Goal: Information Seeking & Learning: Check status

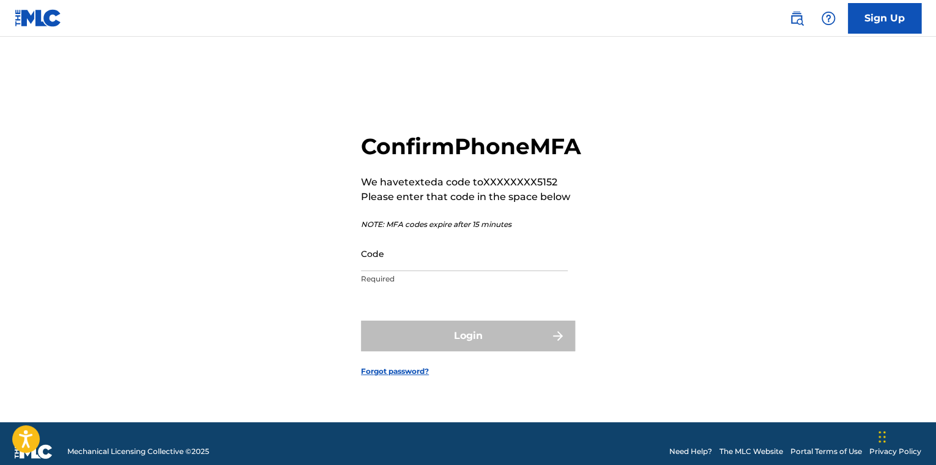
click at [419, 265] on input "Code" at bounding box center [464, 253] width 207 height 35
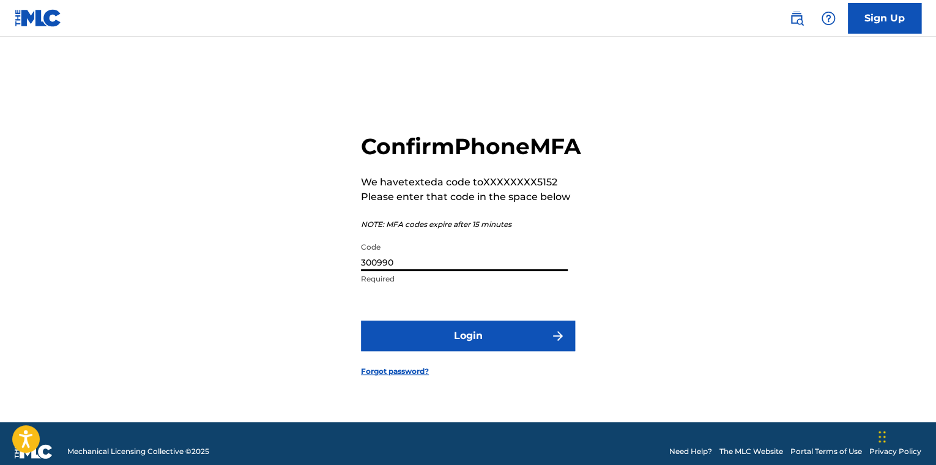
type input "300990"
click at [361, 321] on button "Login" at bounding box center [468, 336] width 214 height 31
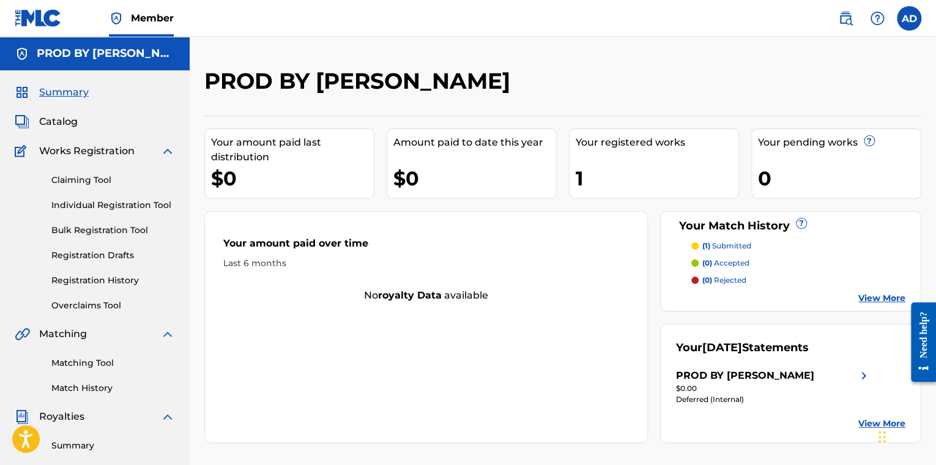
click at [739, 373] on div "PROD BY [PERSON_NAME]" at bounding box center [745, 375] width 138 height 15
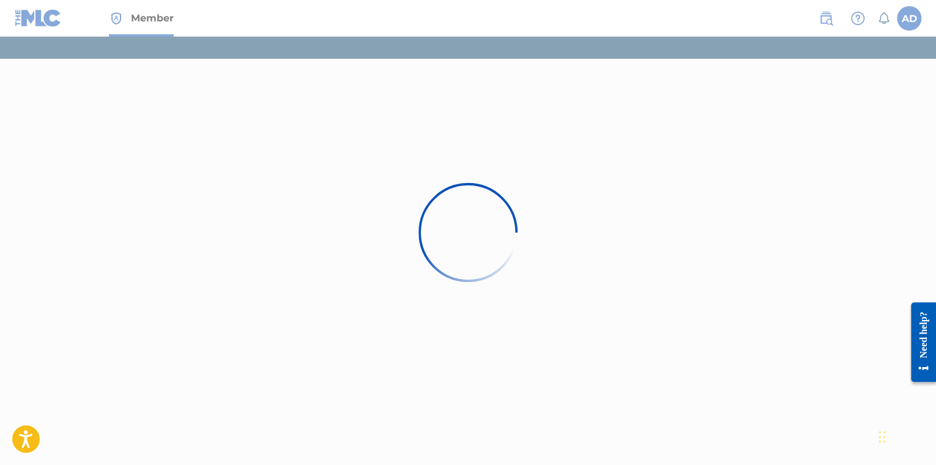
click at [159, 19] on div at bounding box center [468, 232] width 936 height 465
click at [922, 334] on div "Need help?" at bounding box center [923, 334] width 17 height 47
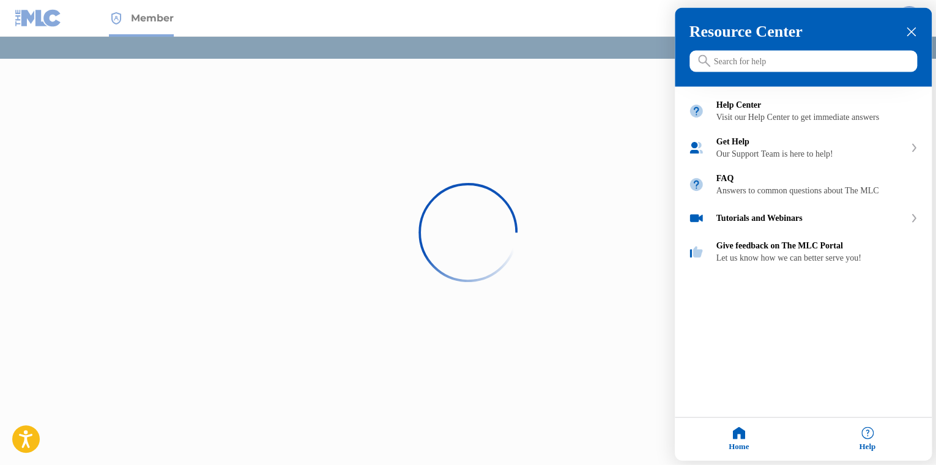
click at [747, 443] on div "Home" at bounding box center [739, 439] width 129 height 43
click at [737, 434] on div "Home" at bounding box center [739, 439] width 129 height 43
click at [910, 31] on icon "close resource center" at bounding box center [911, 32] width 9 height 9
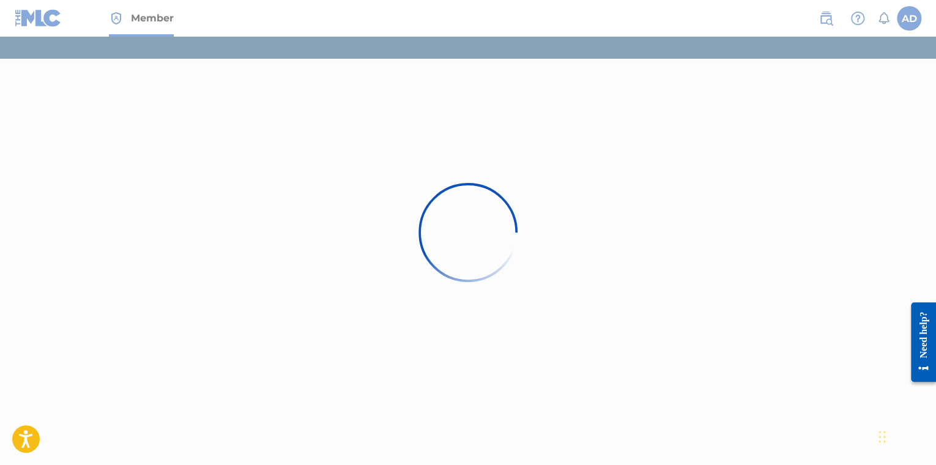
click at [911, 9] on div at bounding box center [468, 232] width 936 height 465
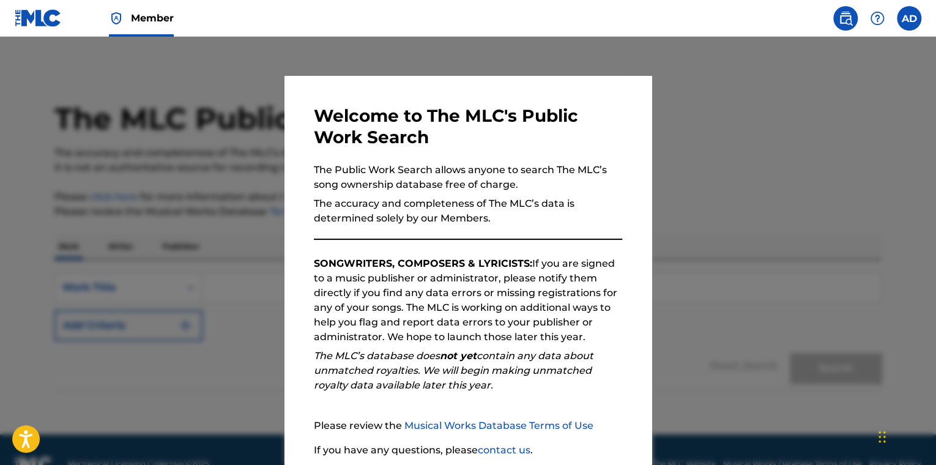
click at [737, 125] on div at bounding box center [468, 269] width 936 height 465
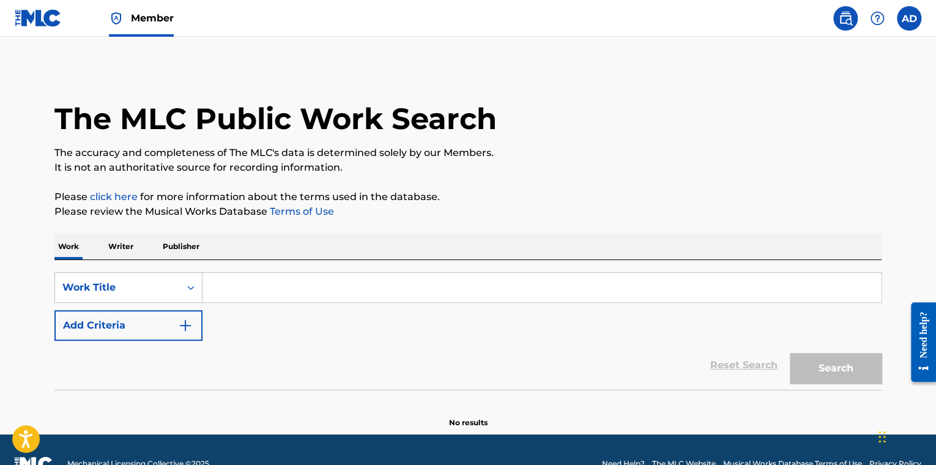
click at [908, 19] on label at bounding box center [909, 18] width 24 height 24
click at [909, 18] on input "AD [PERSON_NAME] [EMAIL_ADDRESS][DOMAIN_NAME] Notification Preferences Profile …" at bounding box center [909, 18] width 0 height 0
click at [843, 80] on p "[EMAIL_ADDRESS][DOMAIN_NAME]" at bounding box center [867, 85] width 93 height 11
click at [909, 18] on input "AD [PERSON_NAME] [EMAIL_ADDRESS][DOMAIN_NAME] Notification Preferences Profile …" at bounding box center [909, 18] width 0 height 0
click at [780, 147] on link "Profile" at bounding box center [789, 152] width 24 height 11
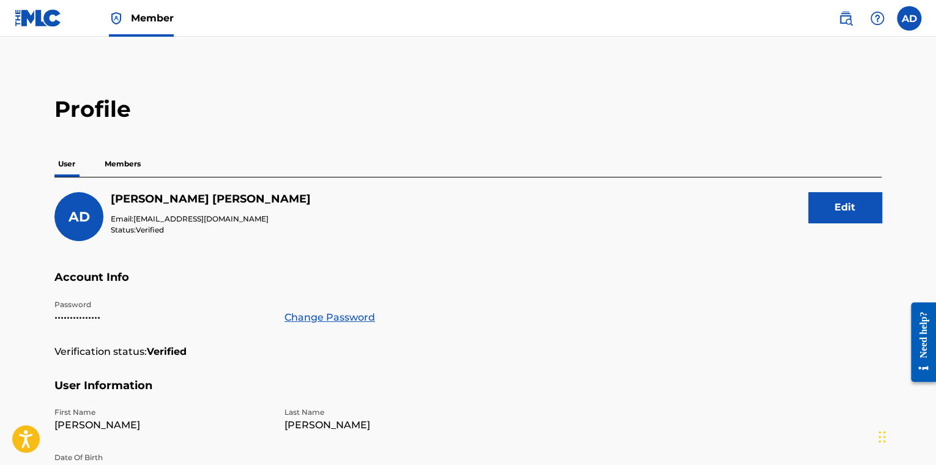
click at [110, 162] on p "Members" at bounding box center [122, 164] width 43 height 26
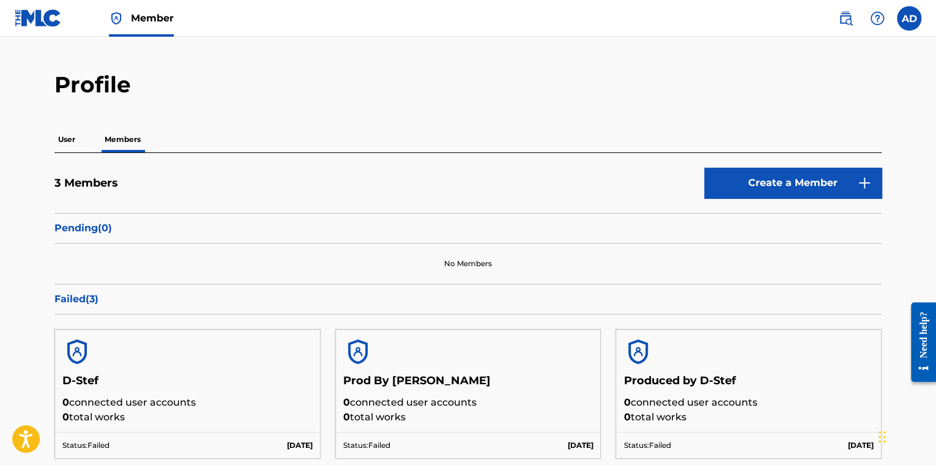
scroll to position [18, 0]
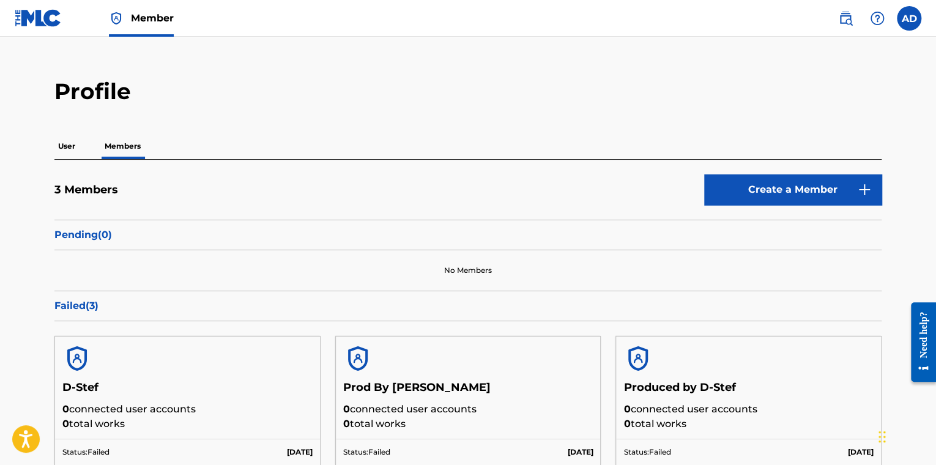
click at [79, 147] on div "User Members" at bounding box center [467, 146] width 827 height 26
click at [80, 138] on div "User Members" at bounding box center [467, 146] width 827 height 26
click at [81, 147] on div "User Members" at bounding box center [467, 146] width 827 height 26
click at [72, 145] on p "User" at bounding box center [66, 146] width 24 height 26
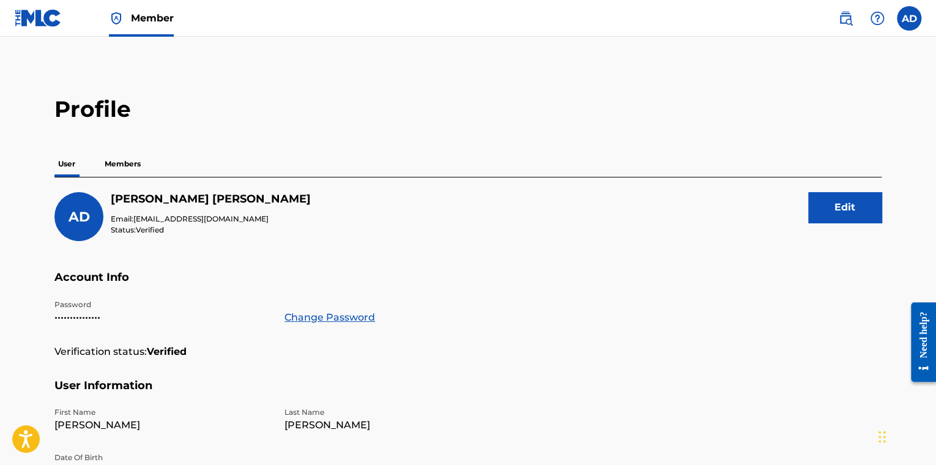
click at [24, 21] on img at bounding box center [38, 18] width 47 height 18
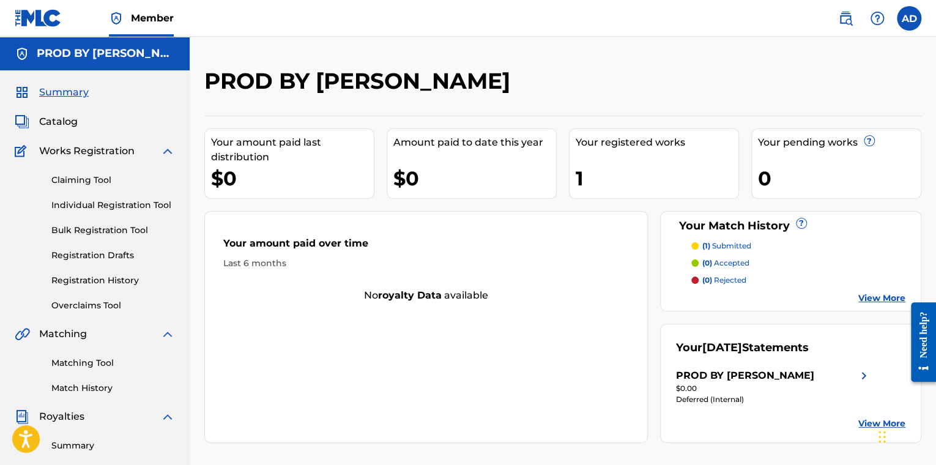
click at [591, 162] on div "Your registered works 1" at bounding box center [654, 164] width 170 height 70
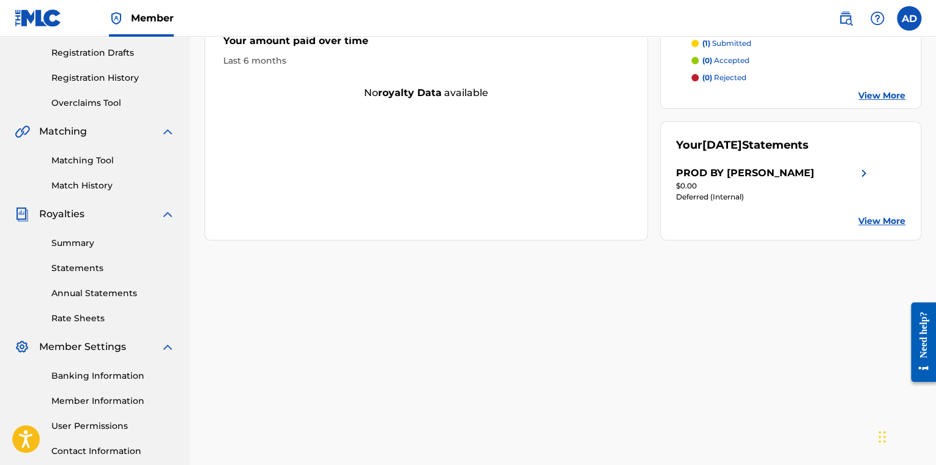
scroll to position [204, 0]
click at [76, 242] on link "Summary" at bounding box center [113, 242] width 124 height 13
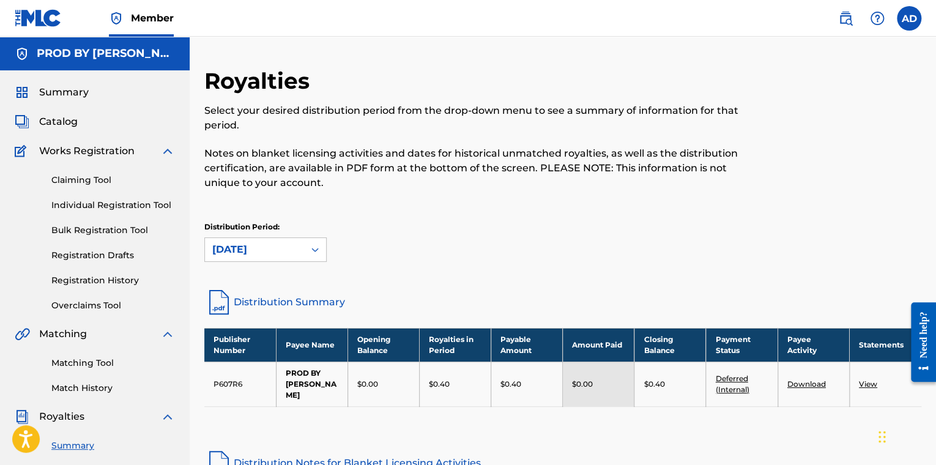
click at [62, 117] on span "Catalog" at bounding box center [58, 121] width 39 height 15
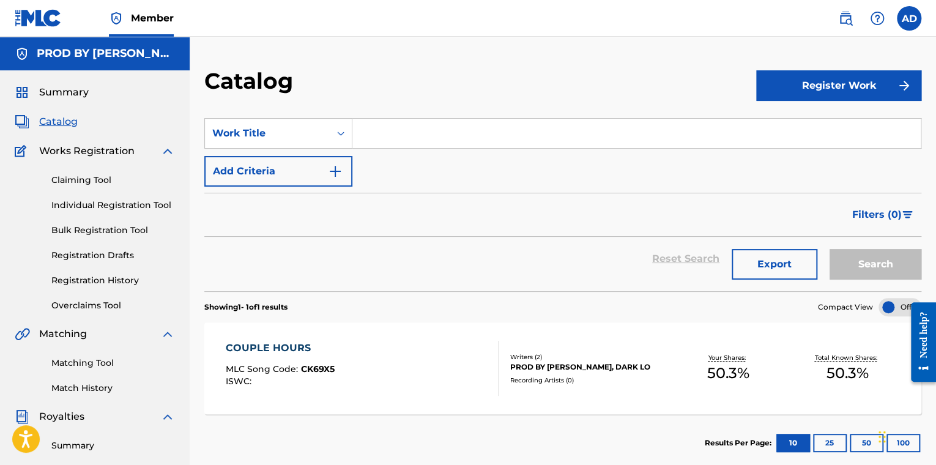
click at [277, 348] on div "COUPLE HOURS" at bounding box center [280, 348] width 109 height 15
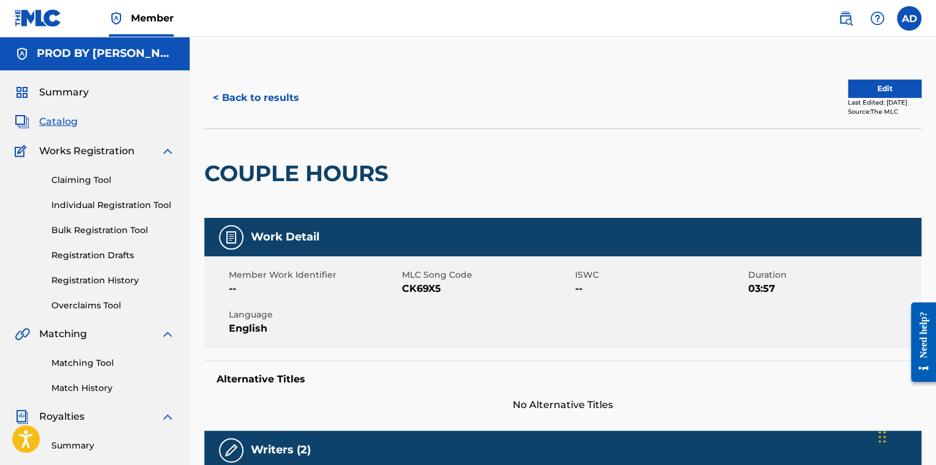
click at [80, 94] on span "Summary" at bounding box center [64, 92] width 50 height 15
